Goal: Task Accomplishment & Management: Manage account settings

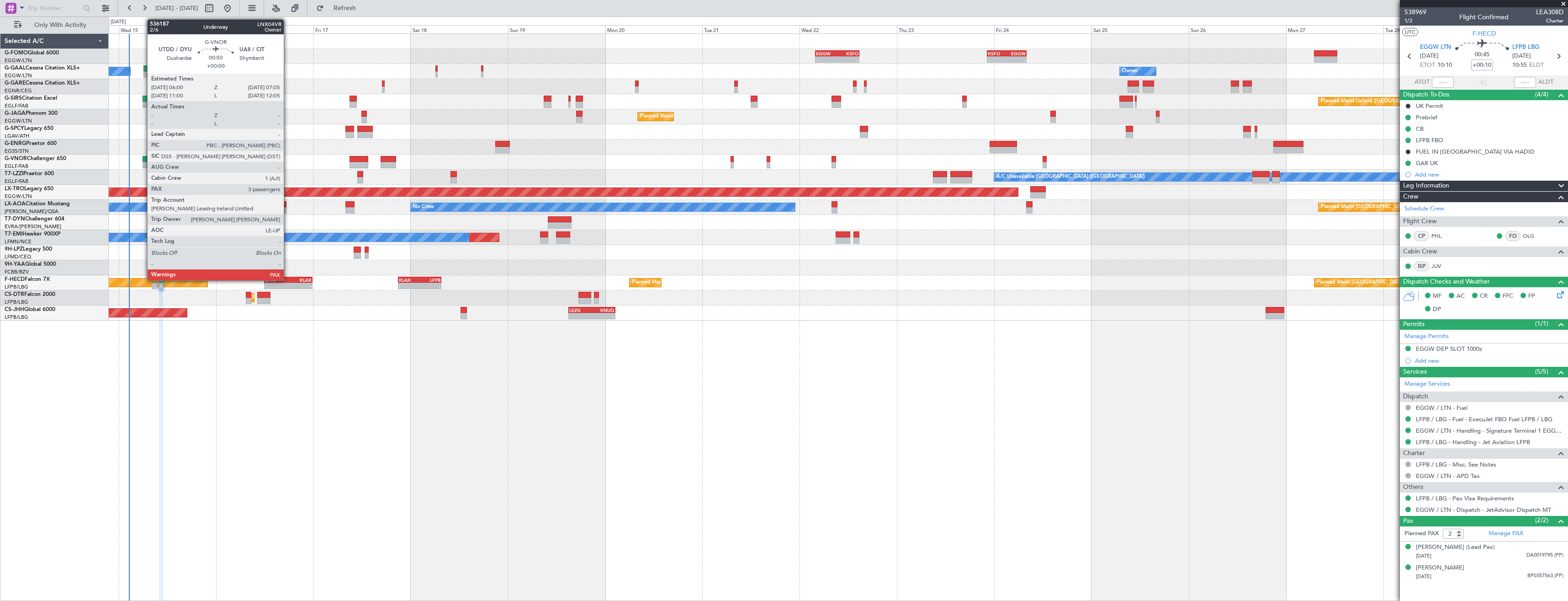
click at [143, 163] on div at bounding box center [145, 165] width 5 height 6
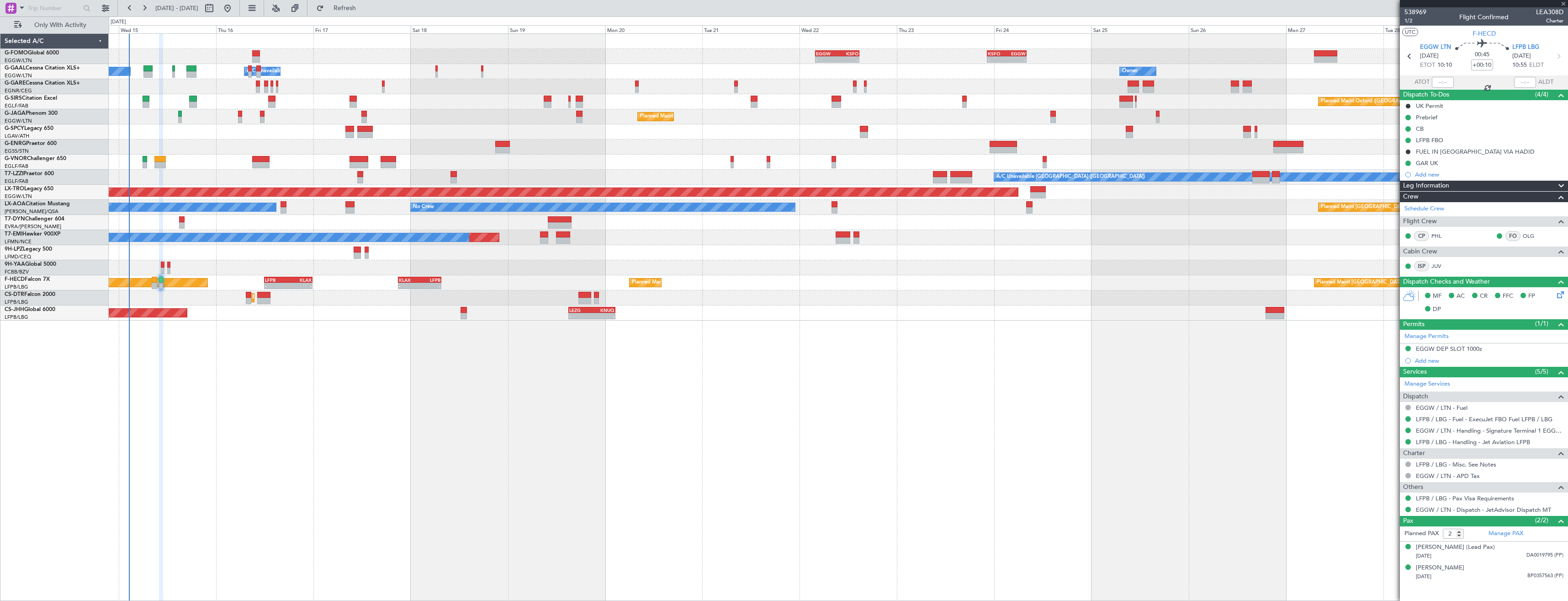
type input "3"
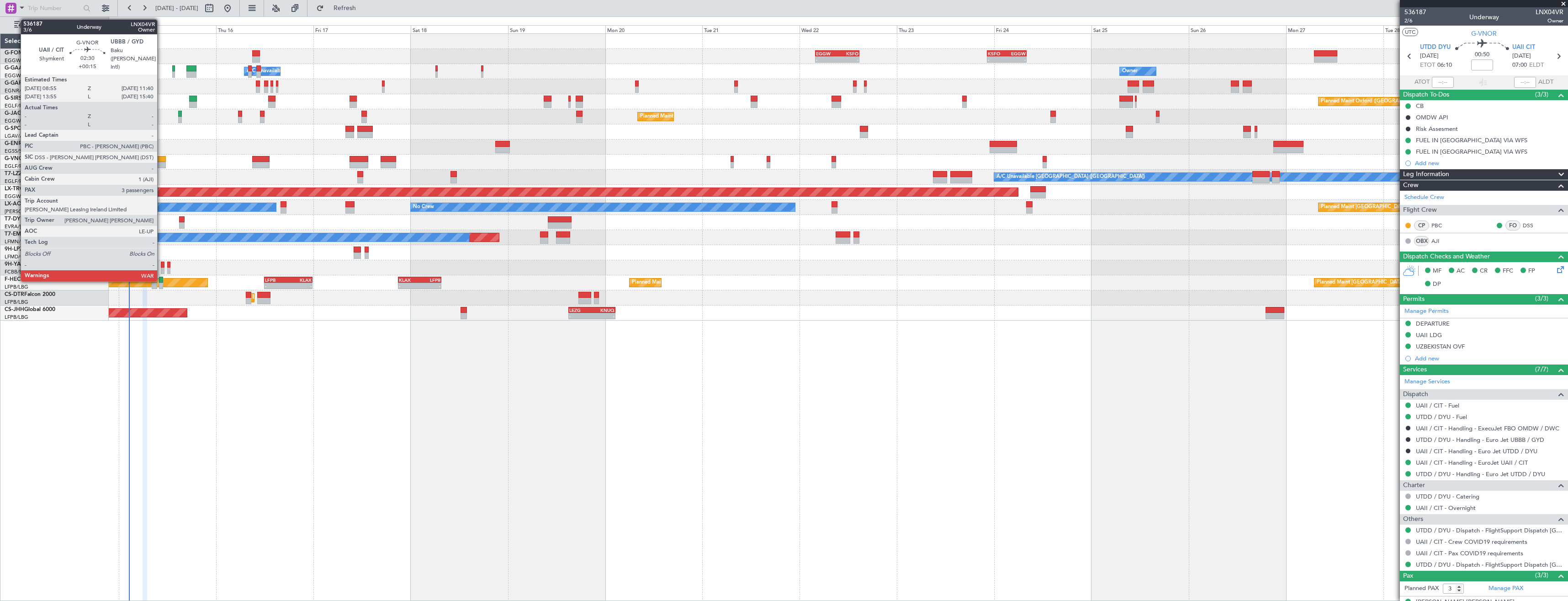
click at [161, 164] on div at bounding box center [160, 165] width 12 height 6
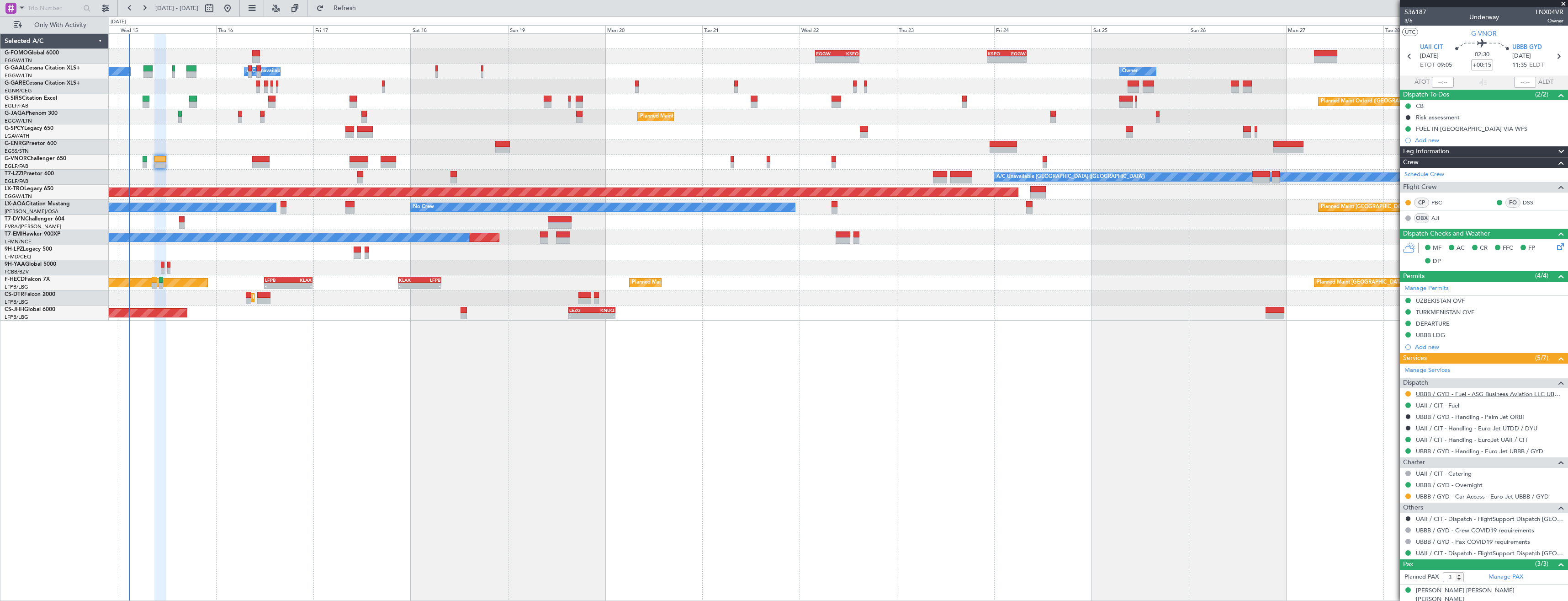
click at [1463, 396] on link "UBBB / GYD - Fuel - ASG Business Aviation LLC UBBB / GYD" at bounding box center [1489, 394] width 147 height 8
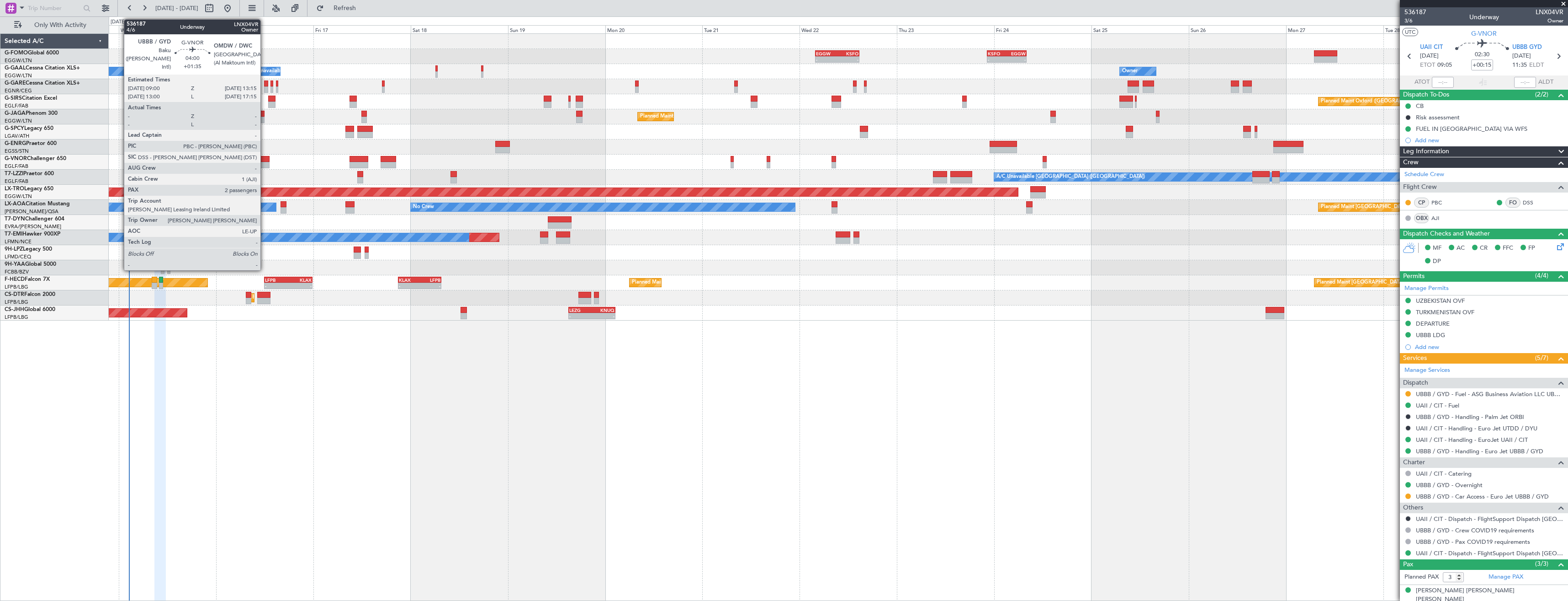
click at [264, 161] on div at bounding box center [261, 159] width 17 height 6
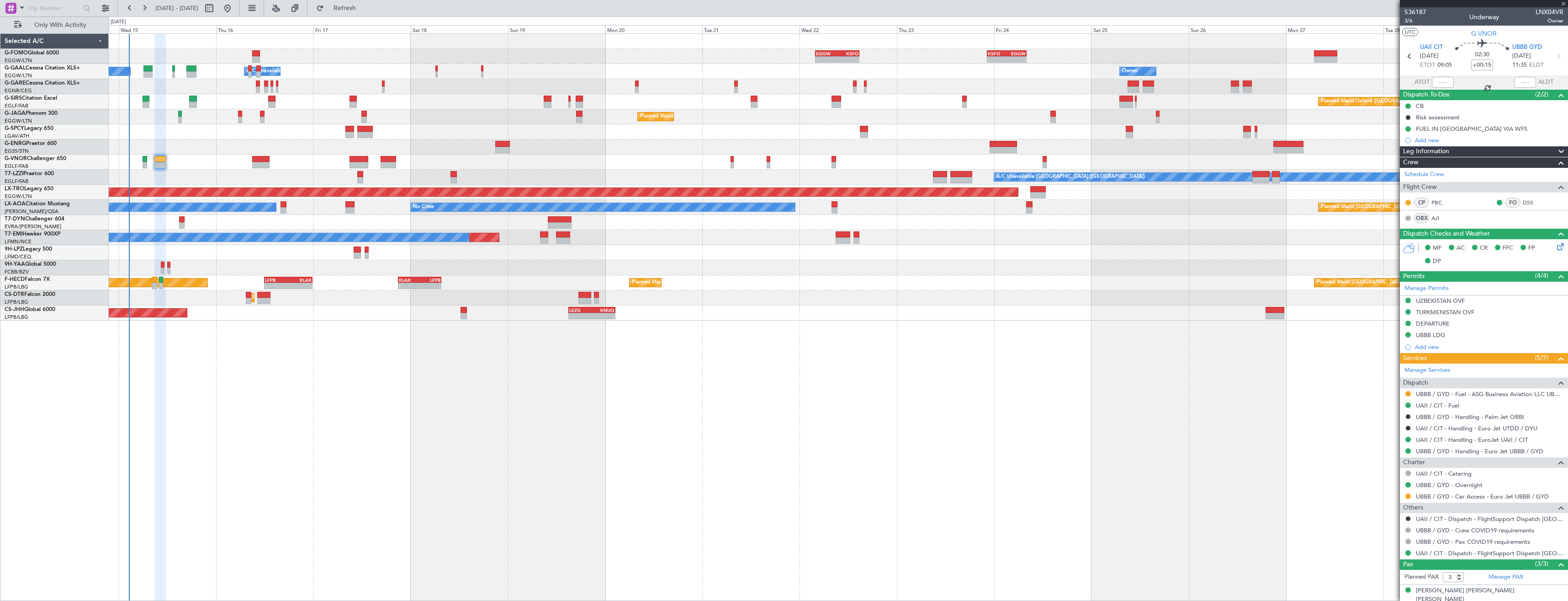
type input "+01:35"
type input "2"
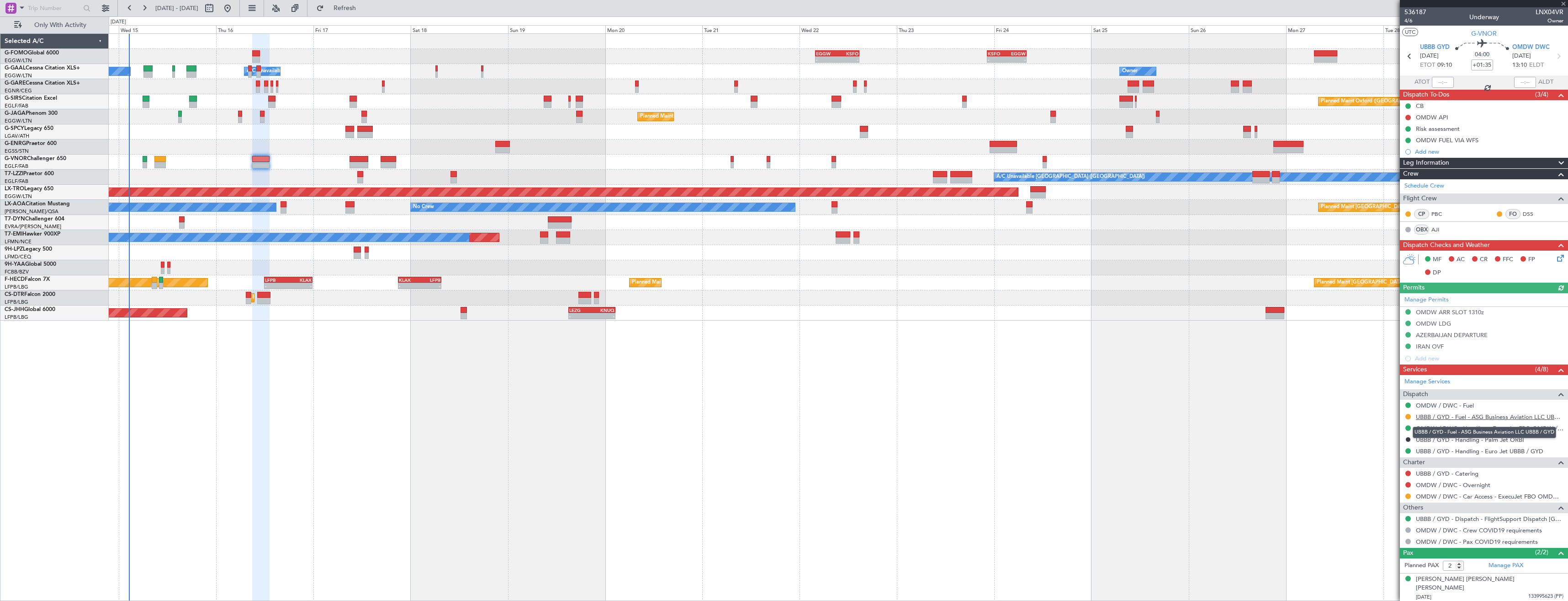
click at [1439, 417] on link "UBBB / GYD - Fuel - ASG Business Aviation LLC UBBB / GYD" at bounding box center [1489, 417] width 147 height 8
click at [362, 12] on button "Refresh" at bounding box center [339, 8] width 55 height 15
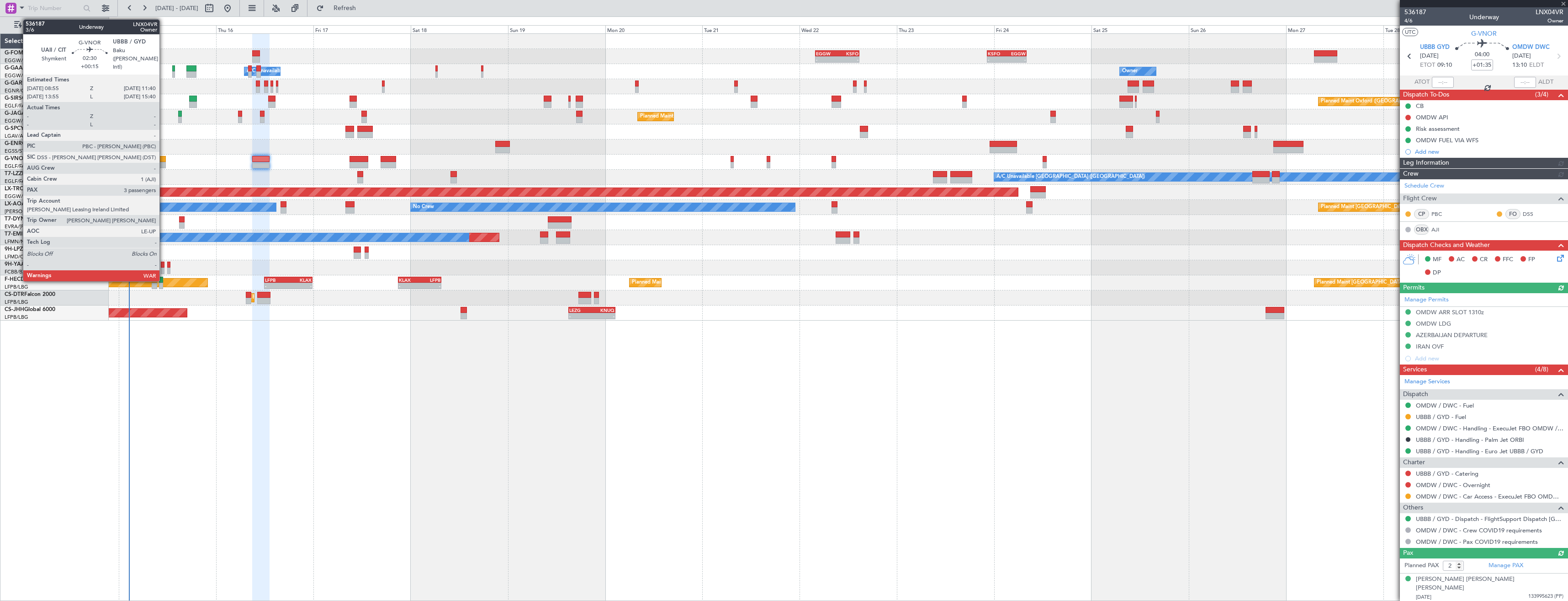
click at [164, 162] on div at bounding box center [160, 165] width 12 height 6
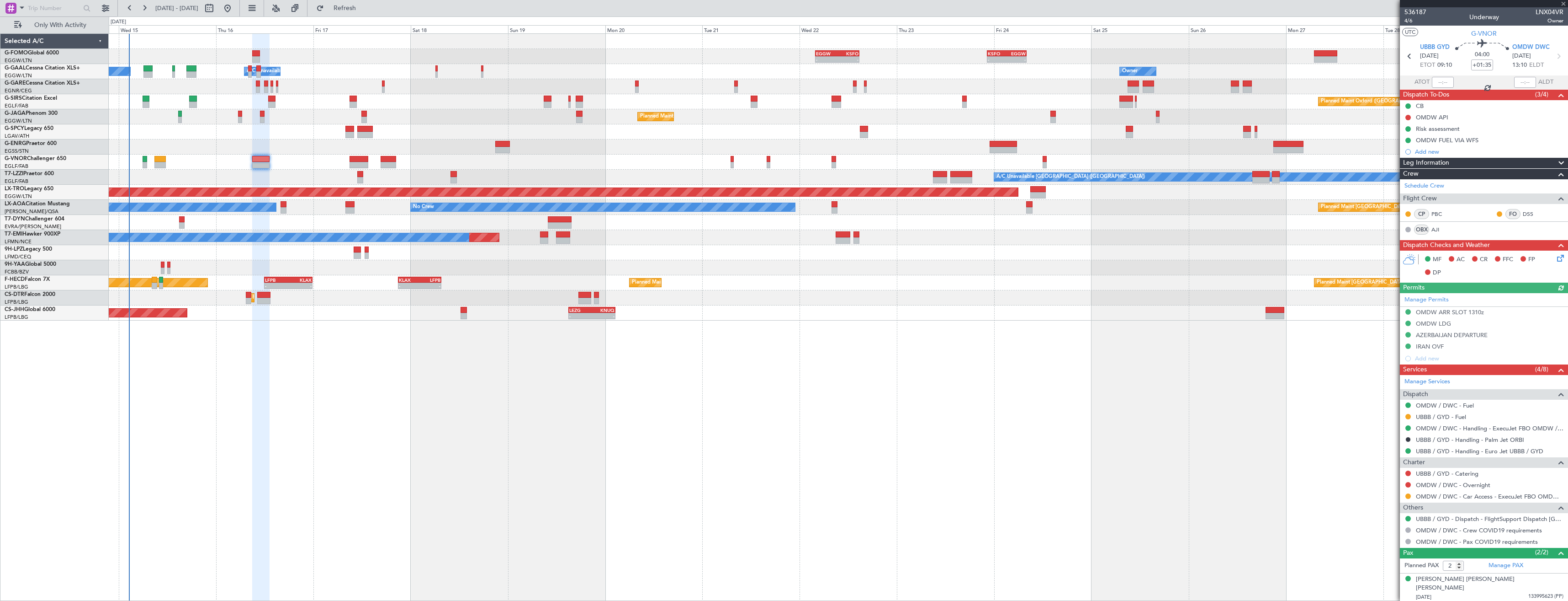
type input "+00:15"
type input "3"
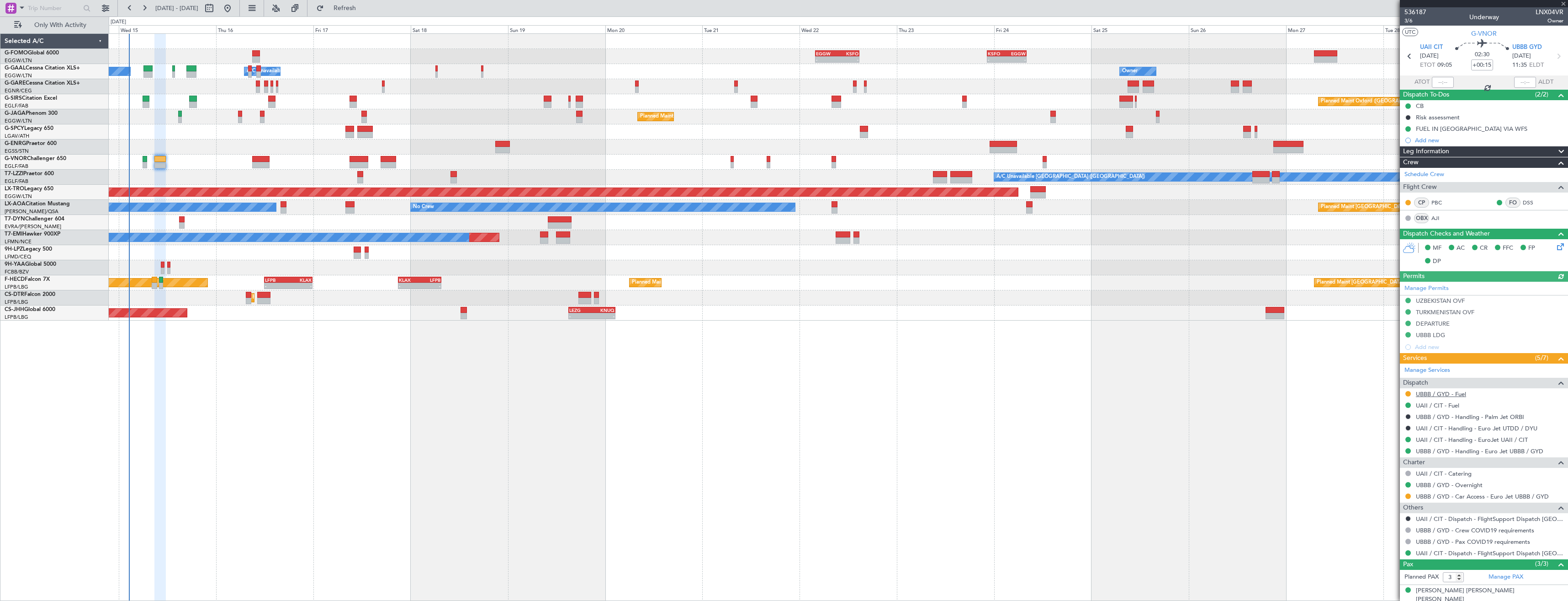
click at [1436, 393] on link "UBBB / GYD - Fuel" at bounding box center [1441, 394] width 50 height 8
click at [1488, 137] on div "Add new" at bounding box center [1485, 140] width 140 height 8
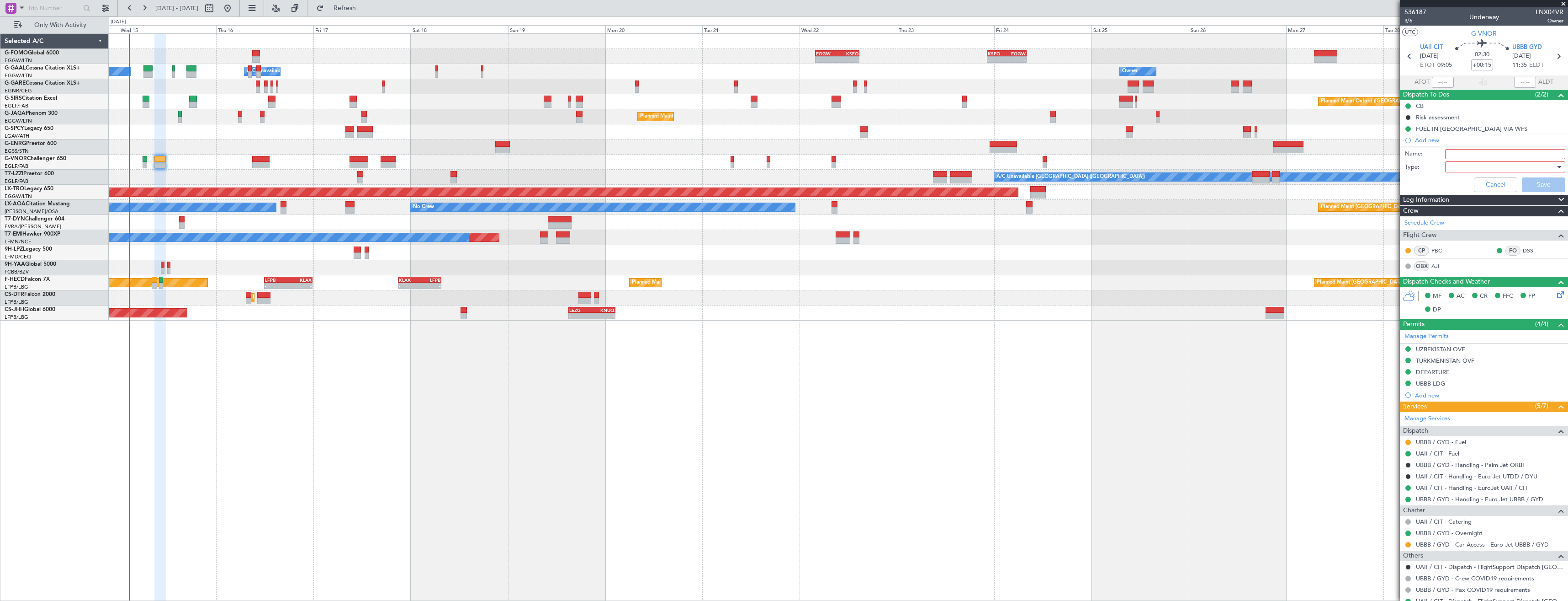
click at [1485, 151] on input "Name:" at bounding box center [1505, 154] width 120 height 10
type input "UBBB FUEL VIA WFS"
click at [1514, 169] on div at bounding box center [1502, 167] width 106 height 14
click at [1506, 177] on div at bounding box center [784, 300] width 1568 height 601
click at [1499, 183] on button "Cancel" at bounding box center [1495, 184] width 44 height 15
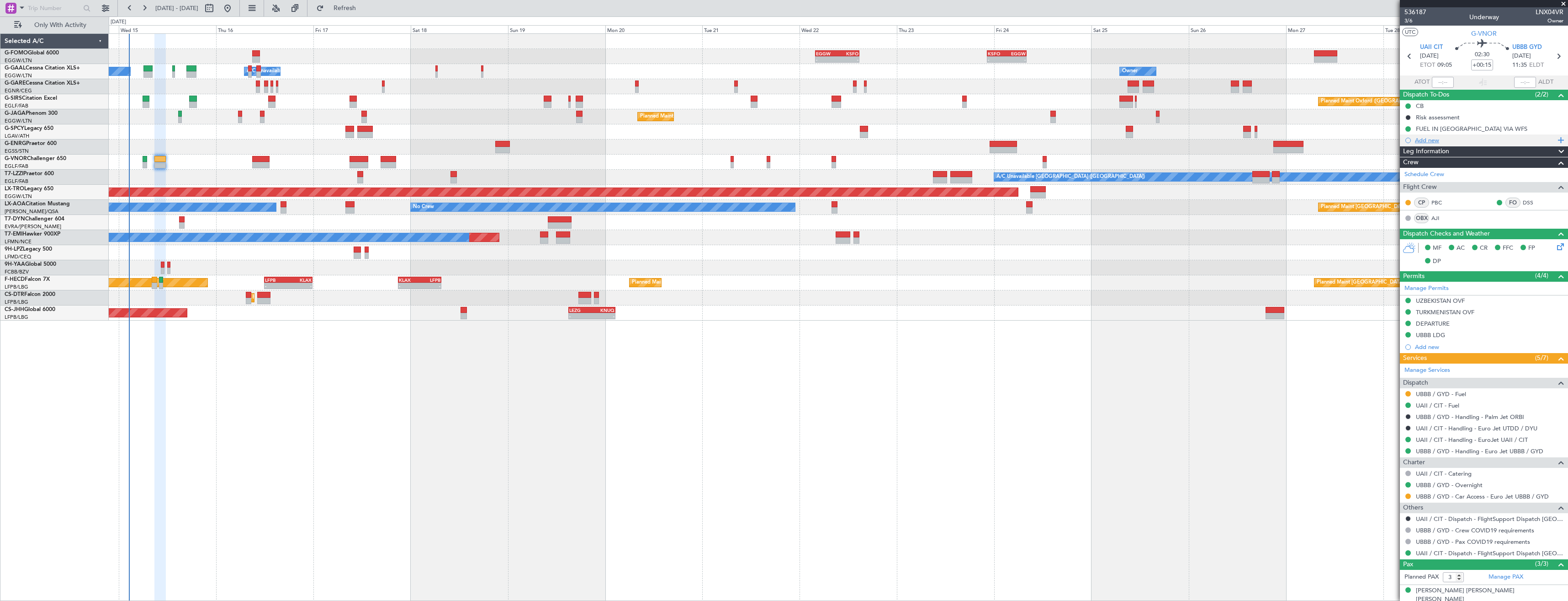
click at [1474, 138] on div "Add new" at bounding box center [1485, 140] width 140 height 8
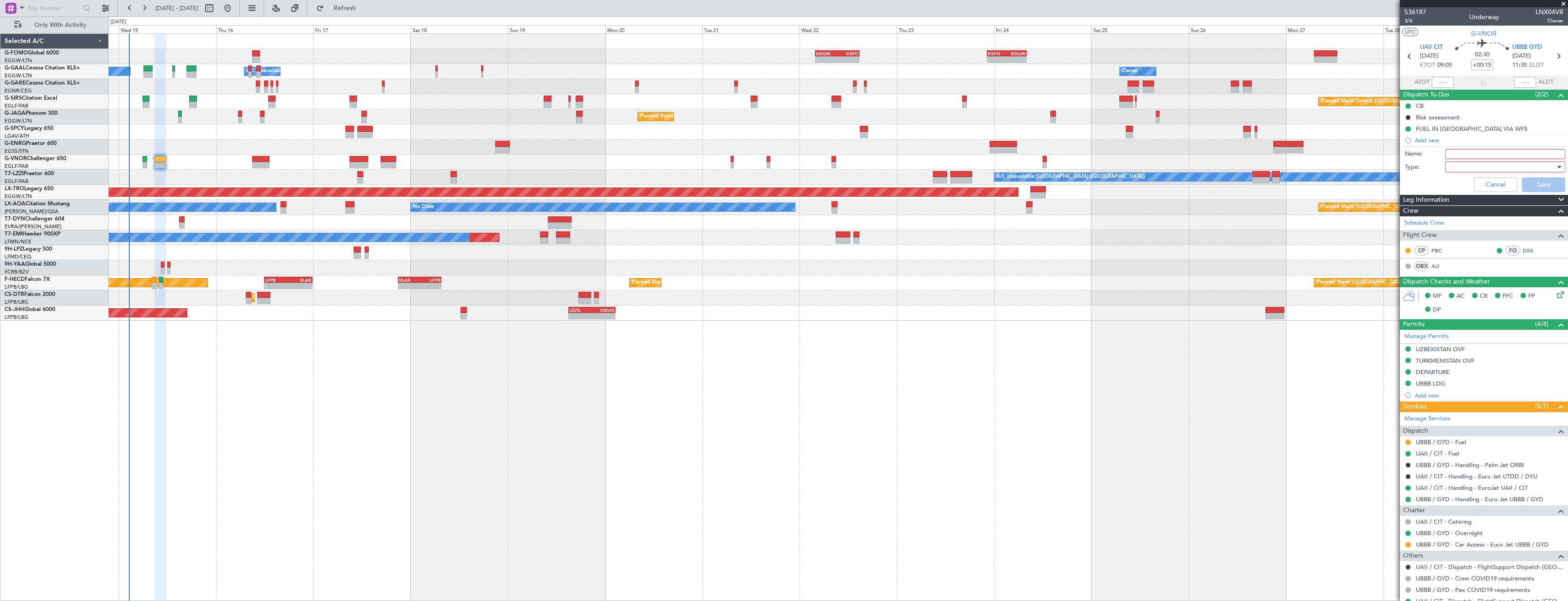
click at [1487, 154] on input "Name:" at bounding box center [1505, 154] width 120 height 10
type input "UBBB FUEL VIA WFS"
click at [1498, 165] on div at bounding box center [1502, 167] width 106 height 14
click at [1495, 180] on span "Generic" at bounding box center [1500, 186] width 107 height 14
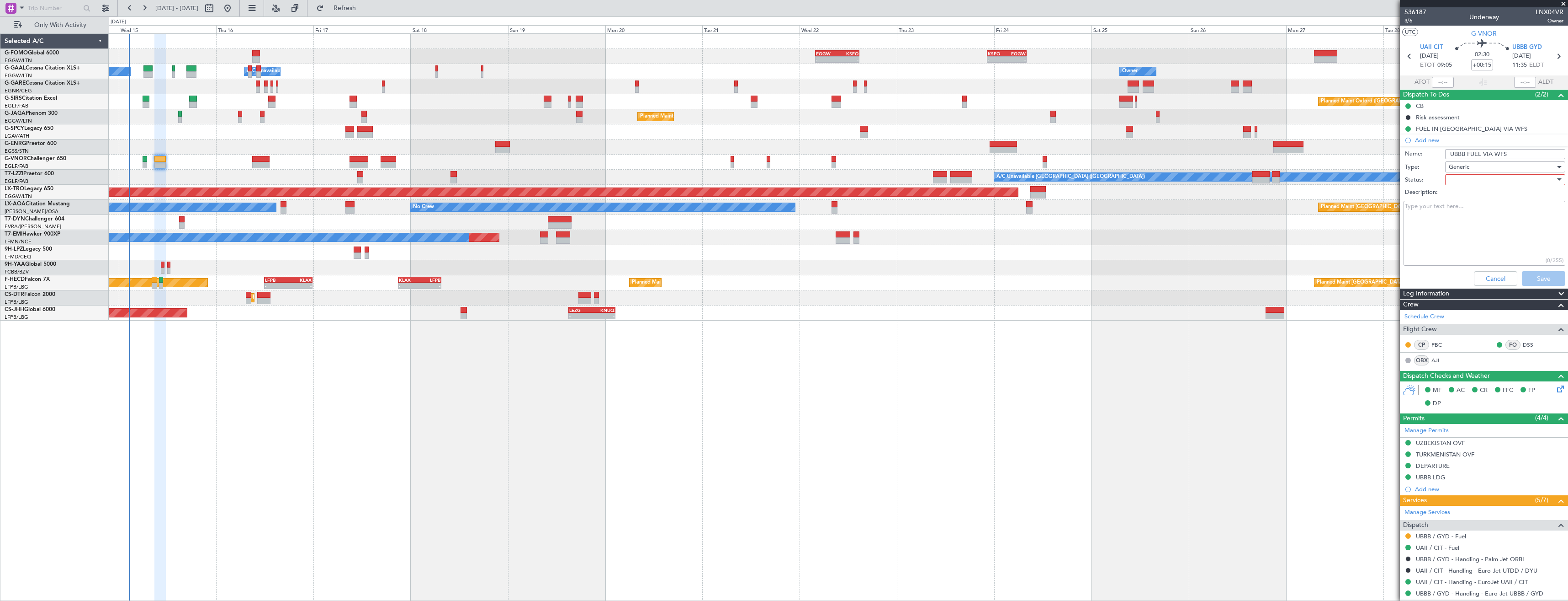
click at [1493, 177] on div at bounding box center [1502, 180] width 106 height 14
click at [1482, 208] on span "In Progress" at bounding box center [1500, 212] width 107 height 14
click at [1533, 277] on button "Save" at bounding box center [1544, 278] width 44 height 15
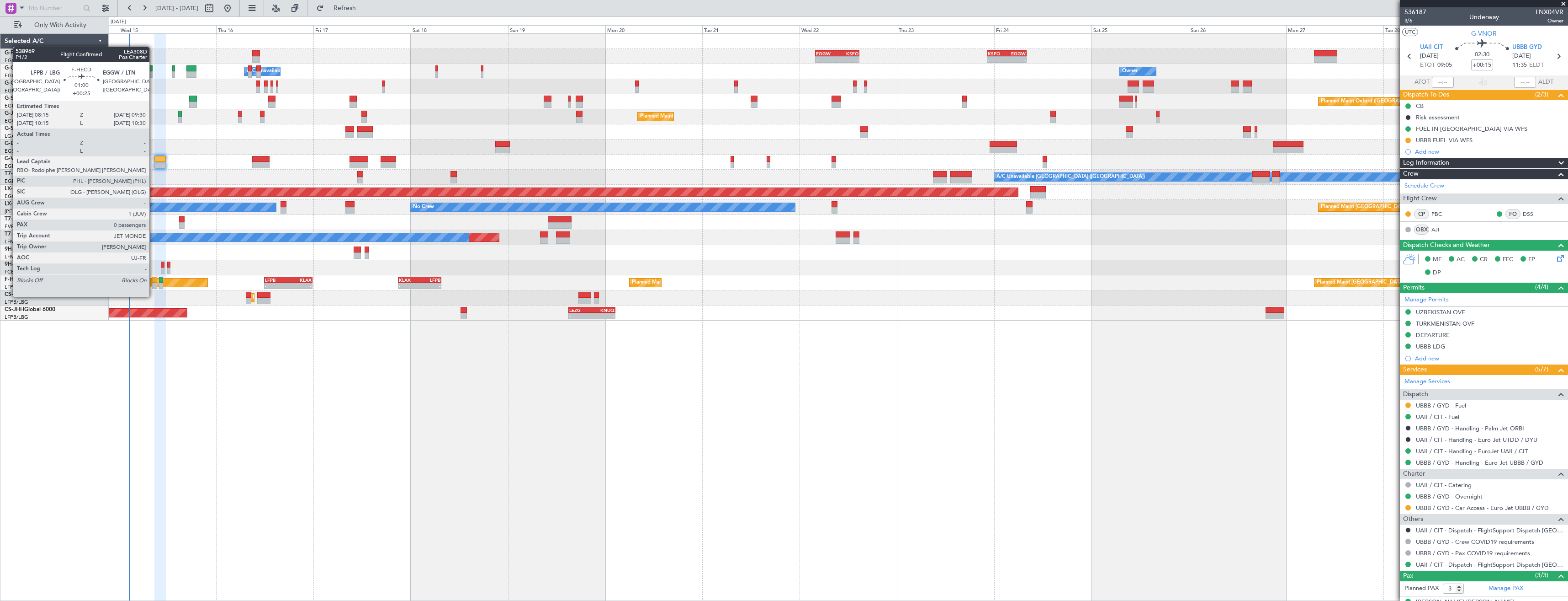
click at [154, 287] on div at bounding box center [154, 286] width 5 height 6
type input "+00:25"
type input "0"
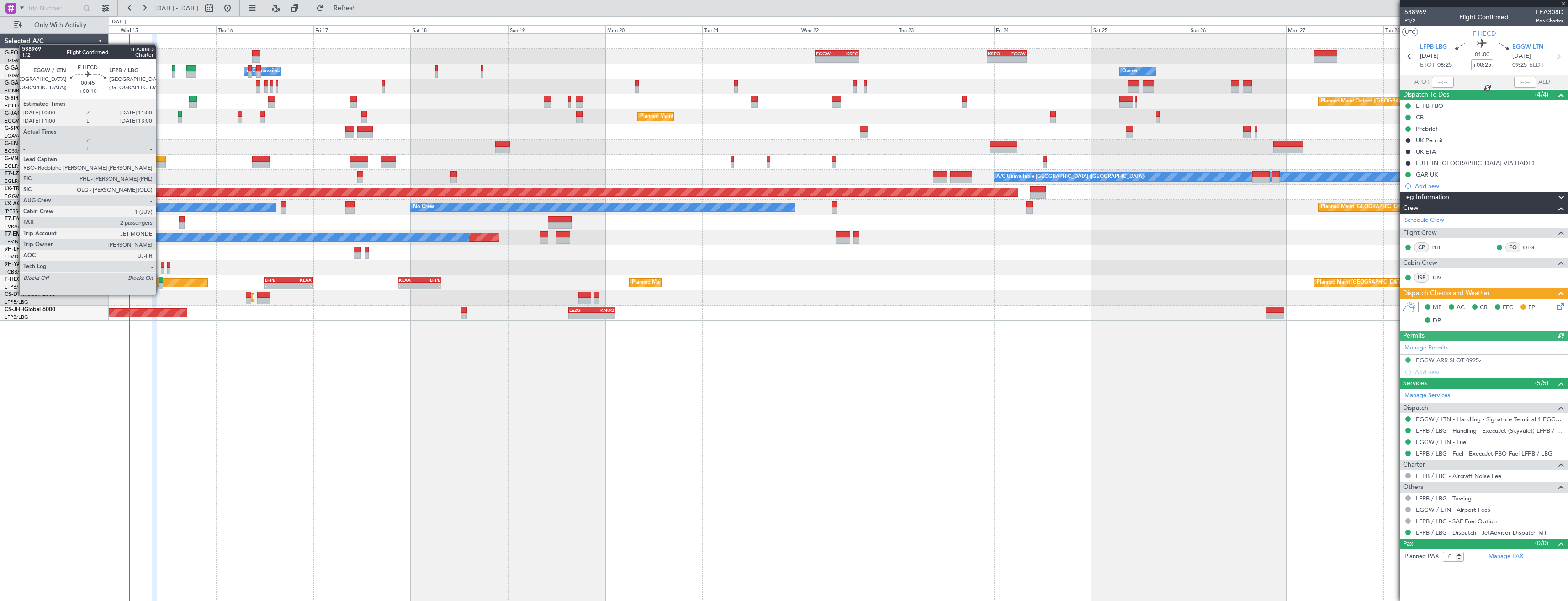
click at [160, 285] on div at bounding box center [161, 286] width 4 height 6
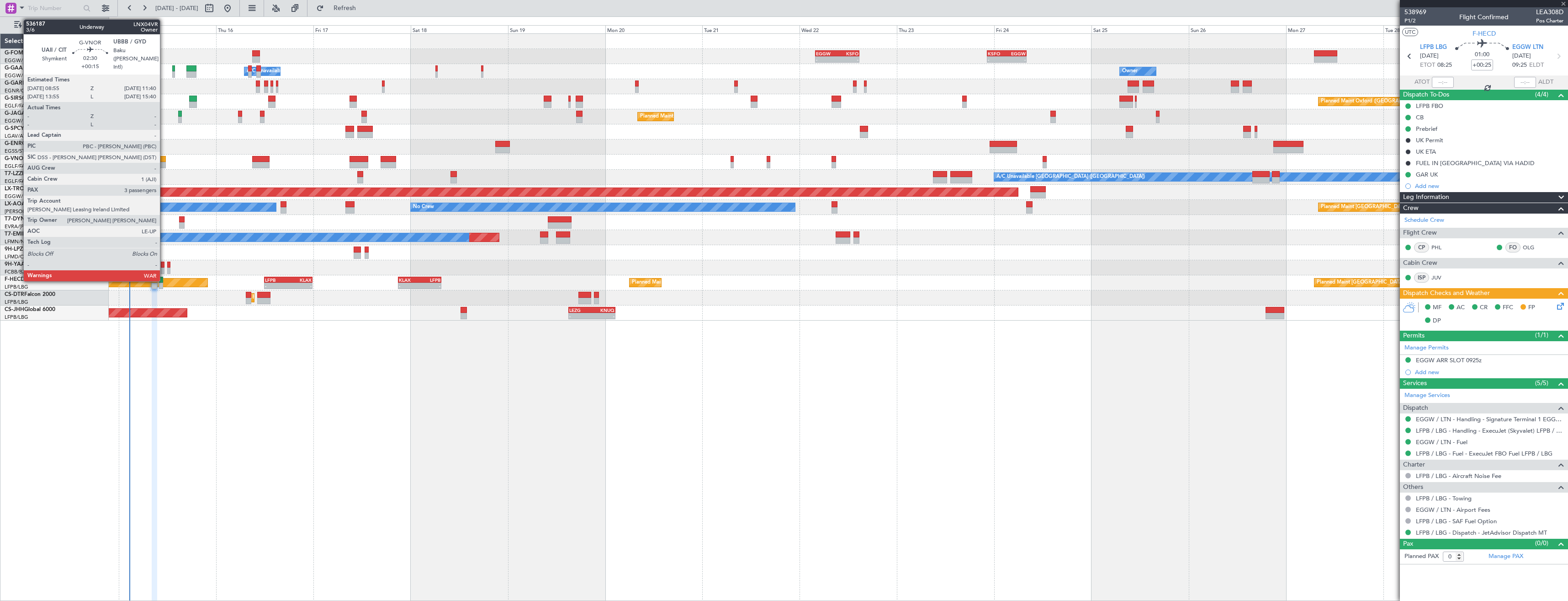
type input "+00:10"
type input "2"
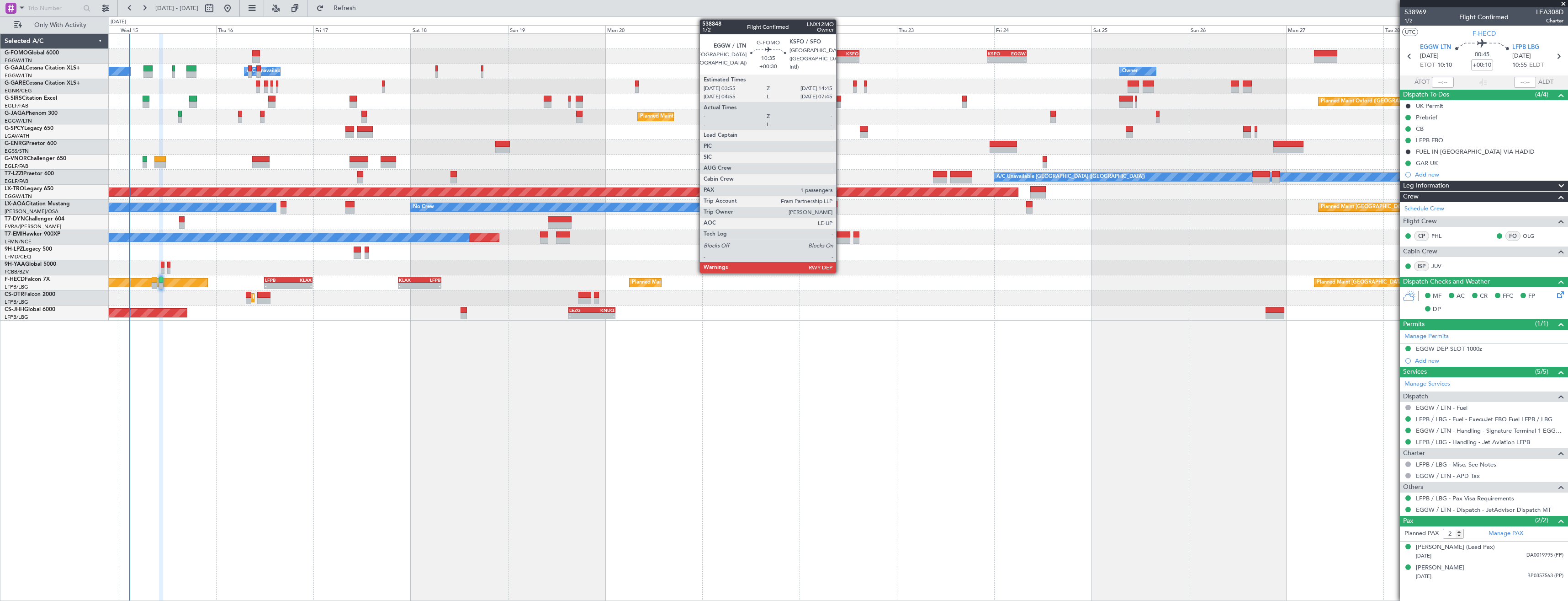
click at [840, 58] on div "-" at bounding box center [847, 59] width 21 height 5
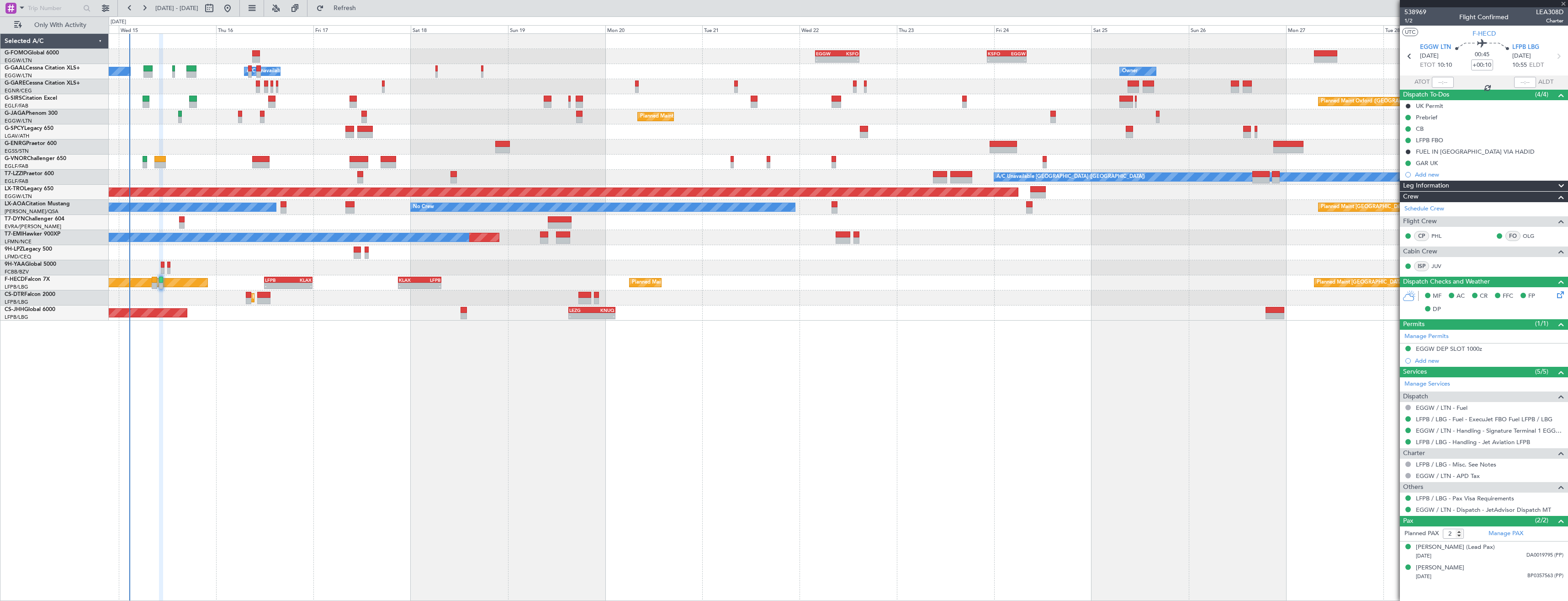
type input "+00:30"
type input "1"
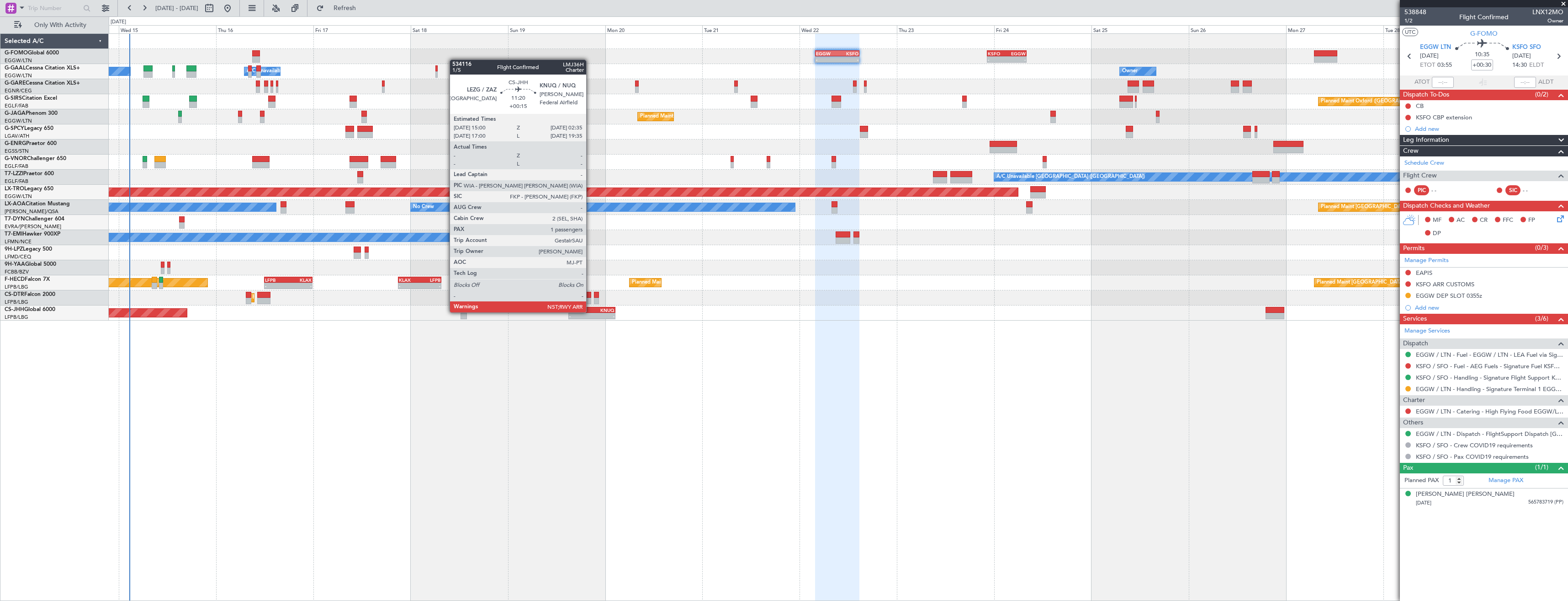
click at [591, 311] on div "LEZG" at bounding box center [580, 310] width 23 height 5
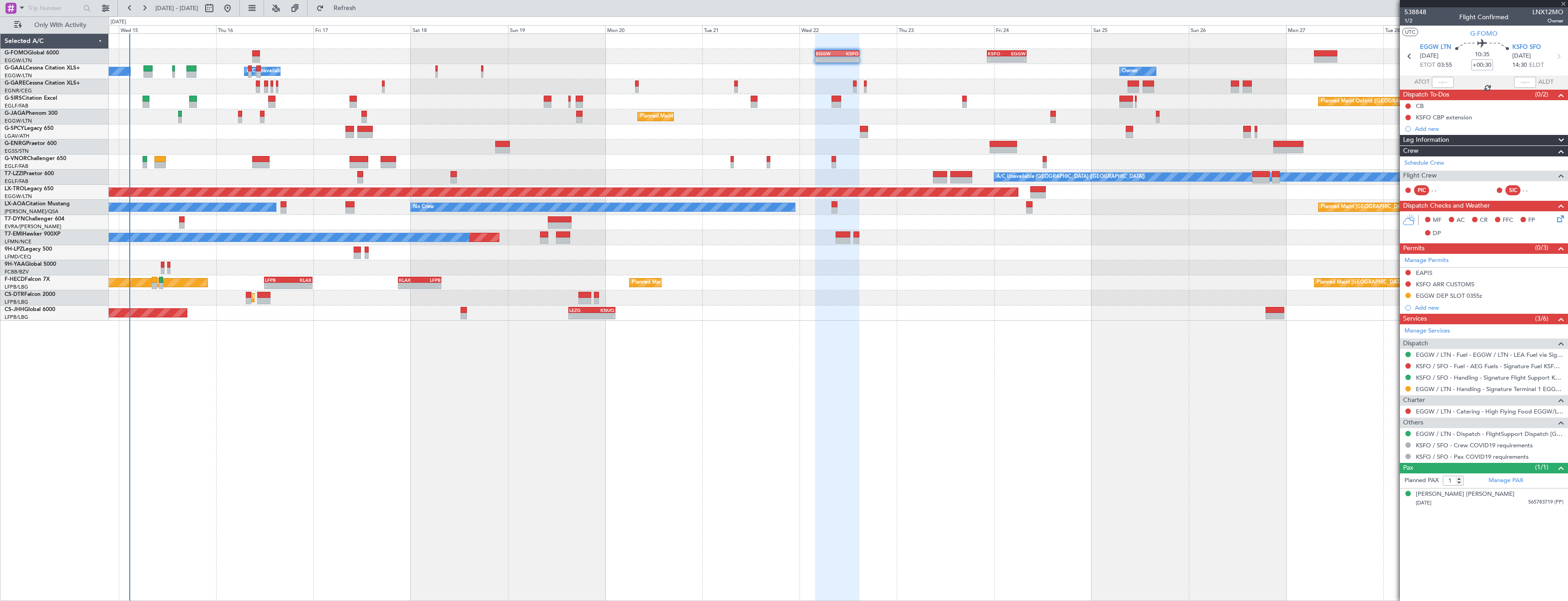
type input "+00:15"
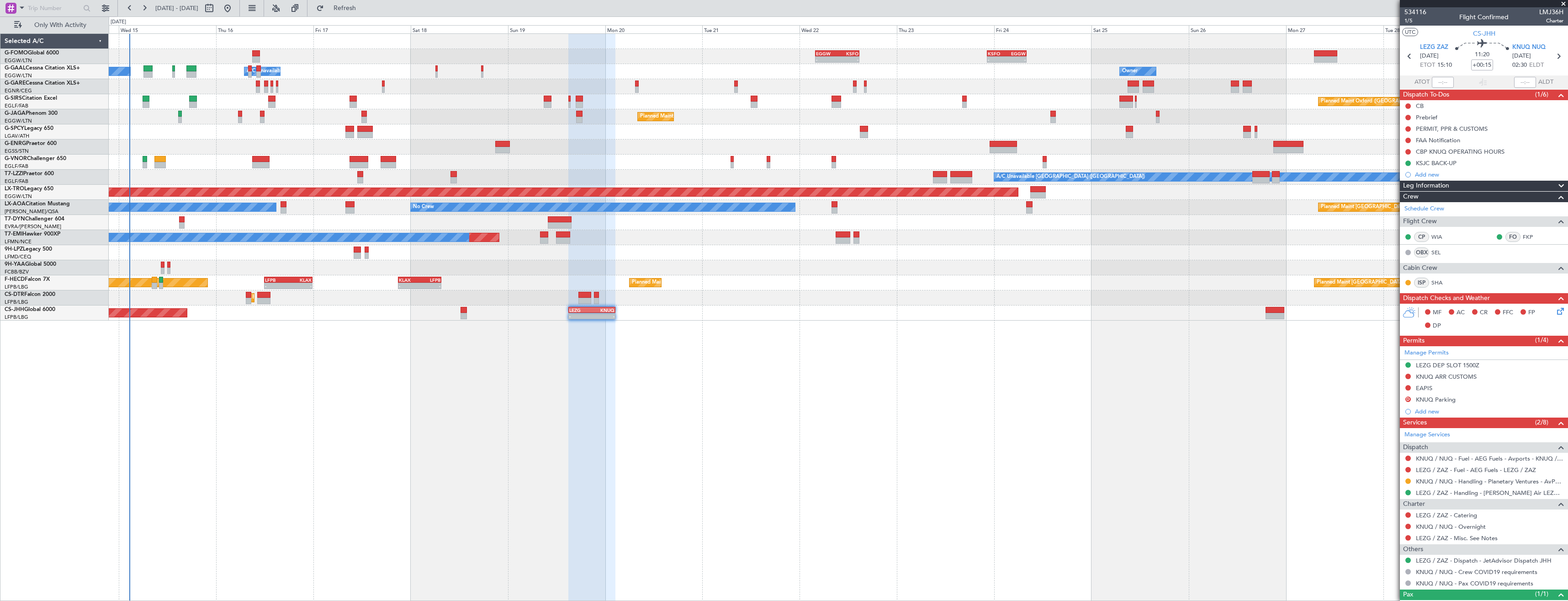
click at [1563, 5] on span at bounding box center [1563, 4] width 9 height 9
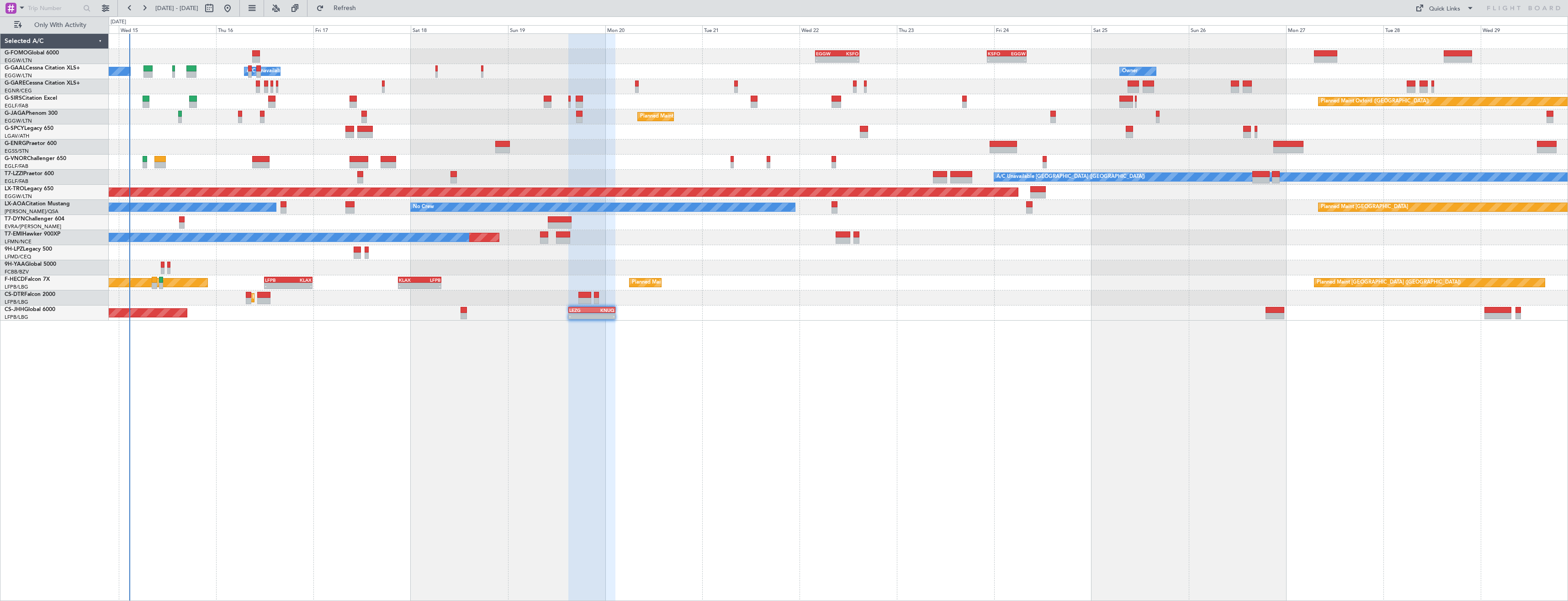
type input "0"
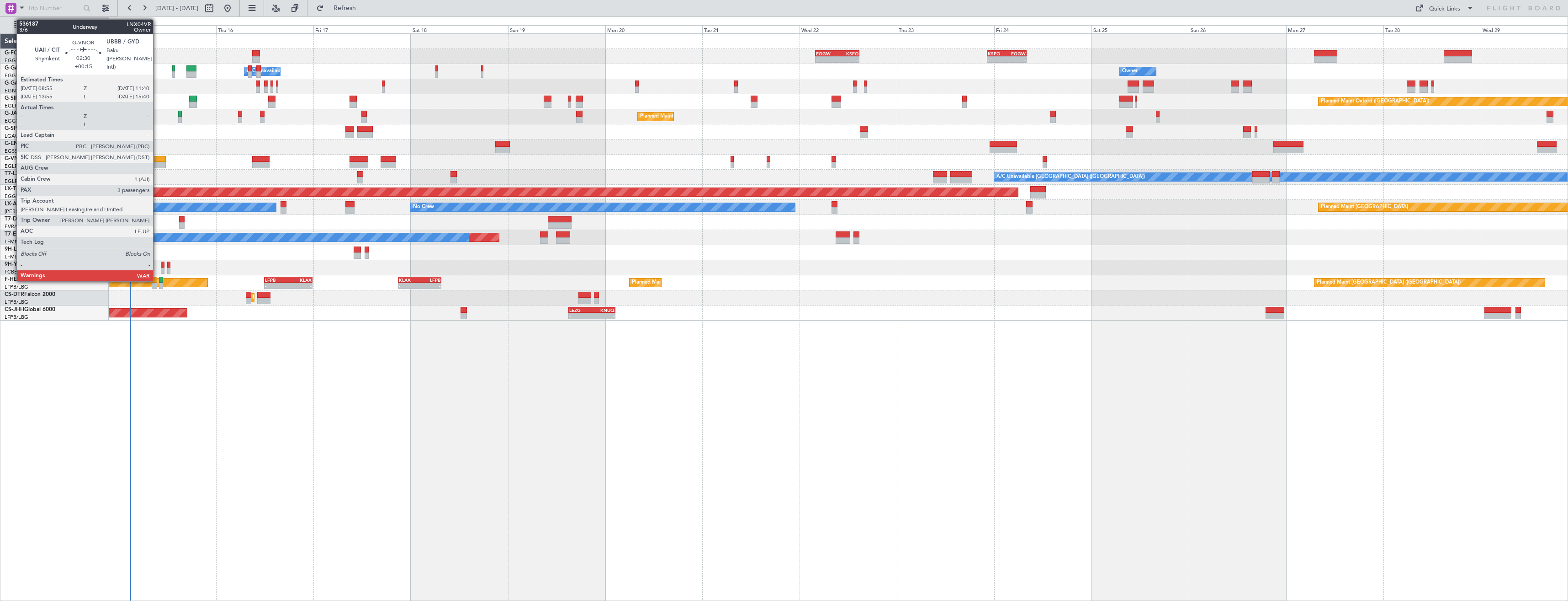
click at [157, 161] on div at bounding box center [160, 159] width 12 height 6
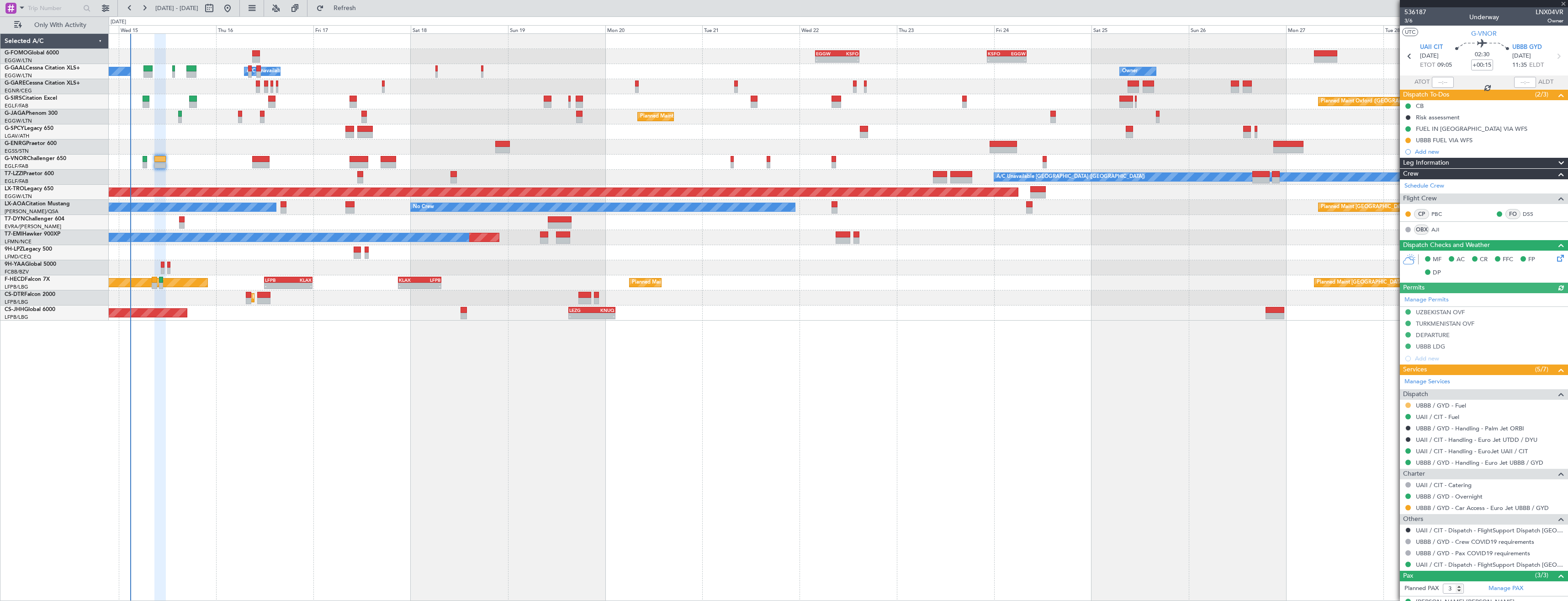
click at [1410, 404] on button at bounding box center [1407, 404] width 5 height 5
click at [1401, 514] on li "Confirmed" at bounding box center [1407, 514] width 105 height 14
click at [1552, 55] on icon at bounding box center [1558, 55] width 12 height 12
type input "+01:35"
type input "2"
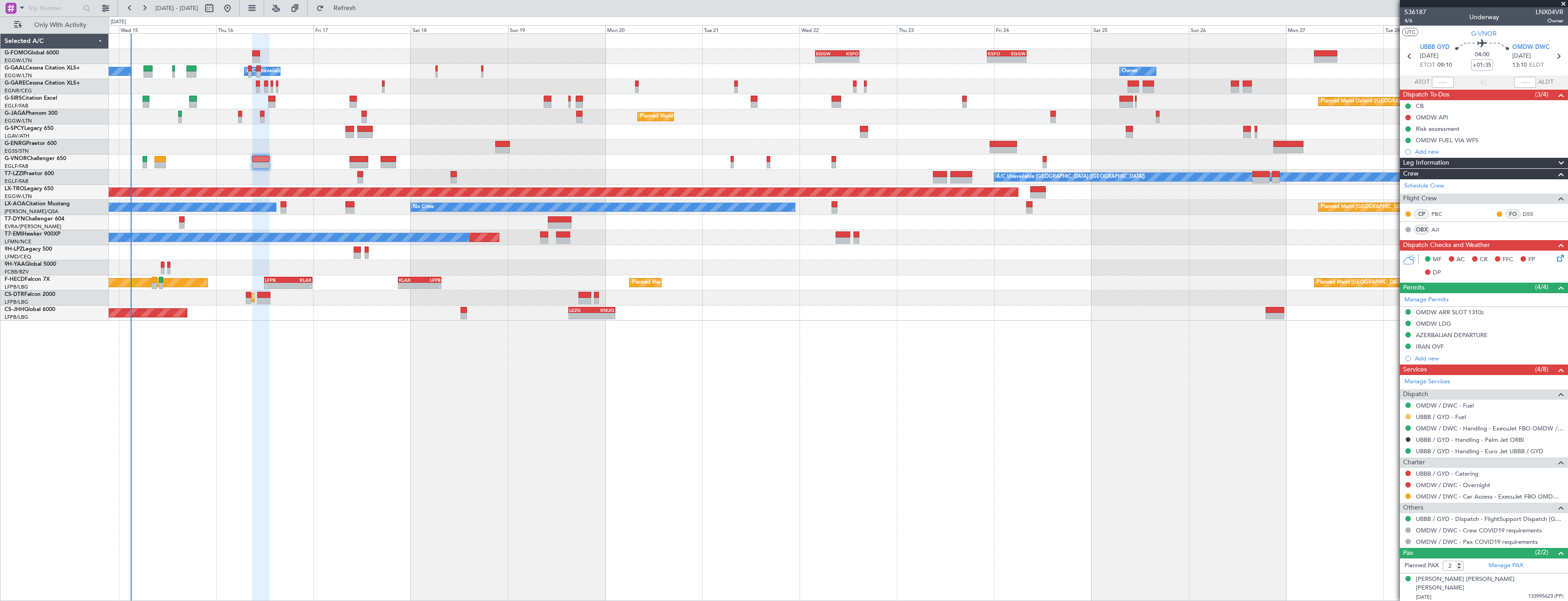
click at [1406, 415] on button at bounding box center [1407, 416] width 5 height 5
click at [1376, 526] on span "Confirmed" at bounding box center [1382, 525] width 28 height 9
click at [1434, 151] on div "Add new" at bounding box center [1485, 151] width 140 height 8
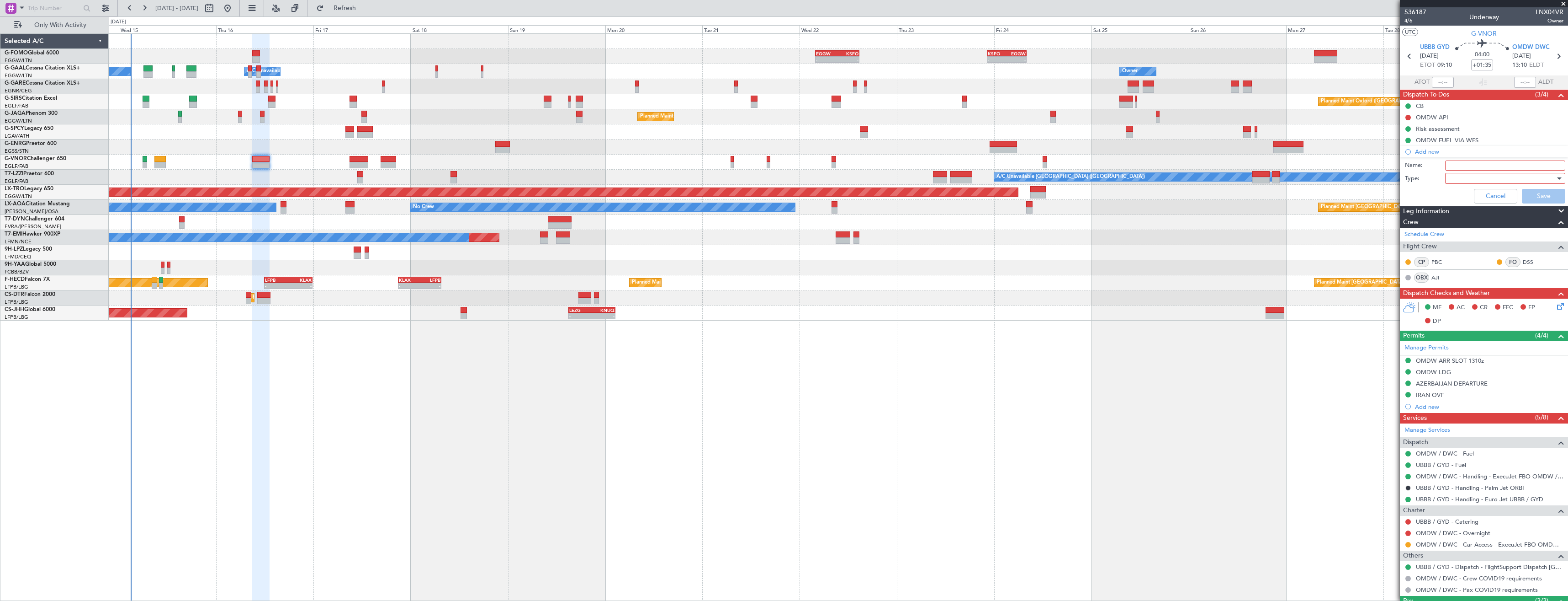
click at [1450, 165] on input "Name:" at bounding box center [1505, 165] width 120 height 10
type input "UBBB FUEL VIA WFS"
click at [1469, 178] on div at bounding box center [1502, 179] width 106 height 14
click at [1474, 191] on span "Generic" at bounding box center [1500, 197] width 107 height 14
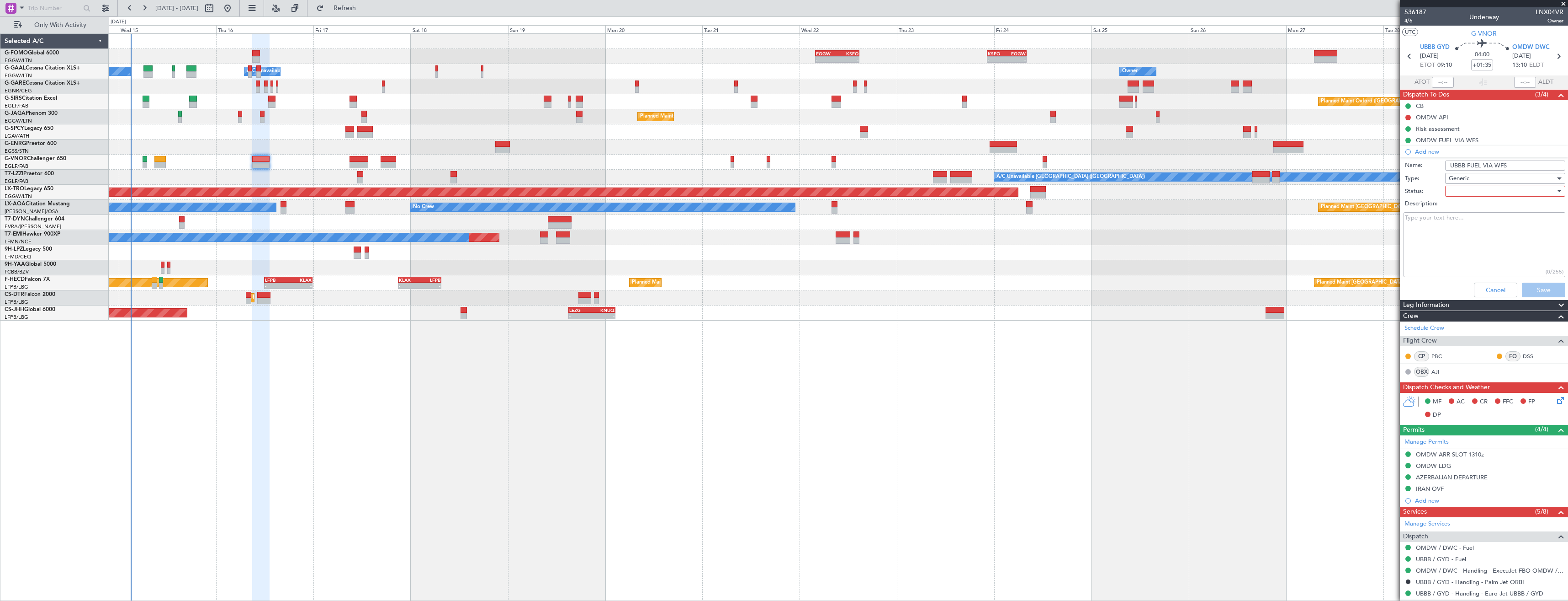
click at [1477, 191] on div at bounding box center [1502, 191] width 106 height 14
click at [1480, 230] on span "Completed" at bounding box center [1500, 237] width 107 height 14
click at [1536, 283] on button "Save" at bounding box center [1544, 290] width 44 height 15
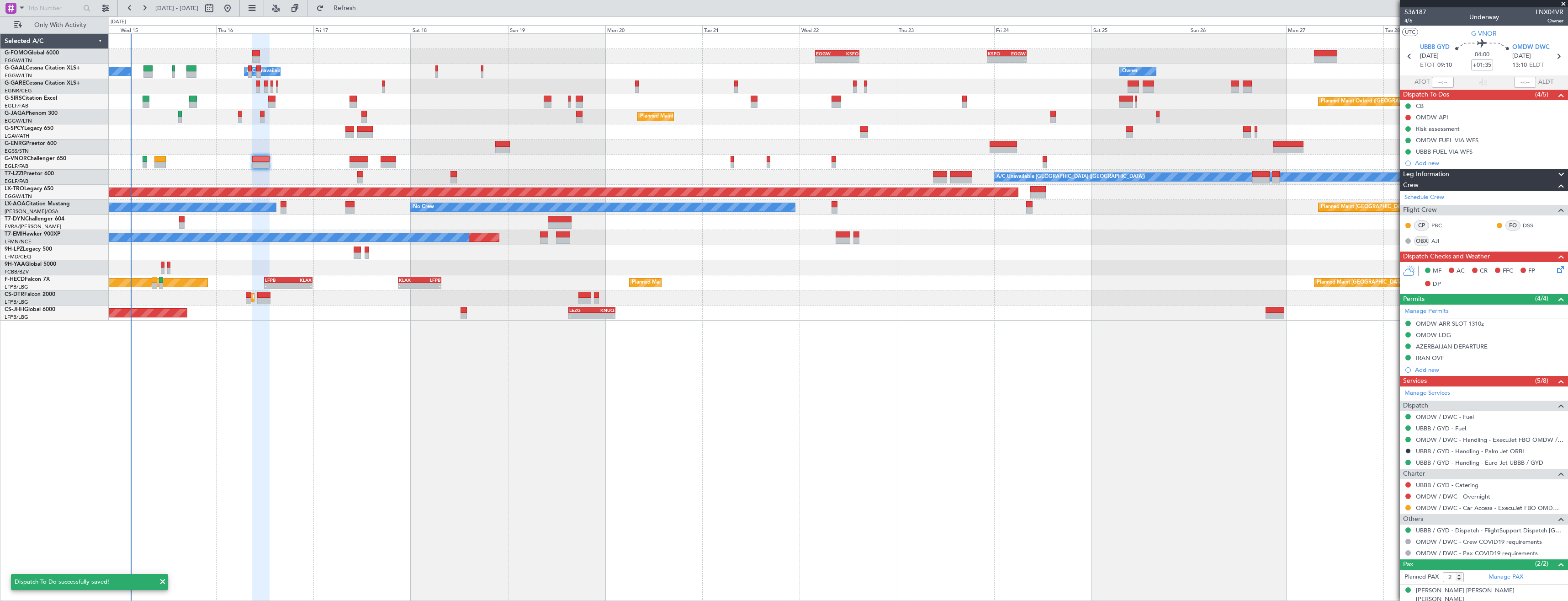
click at [1414, 62] on section "UBBB GYD [DATE] ETOT 09:10 04:00 +01:35 OMDW DWC [DATE] 13:10 ELDT" at bounding box center [1484, 57] width 169 height 36
click at [1411, 57] on icon at bounding box center [1409, 55] width 12 height 12
type input "+00:15"
type input "3"
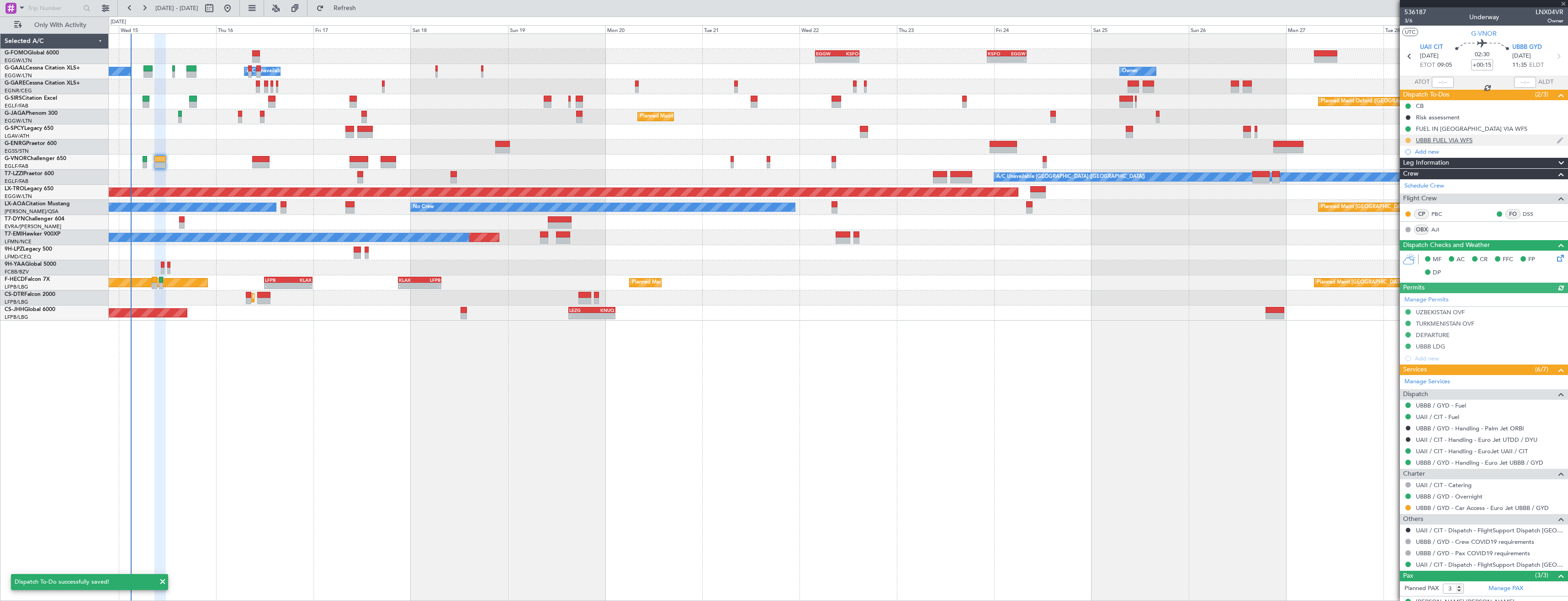
click at [1408, 140] on button at bounding box center [1407, 140] width 5 height 5
click at [1399, 180] on span "Completed" at bounding box center [1411, 180] width 30 height 9
